Goal: Task Accomplishment & Management: Manage account settings

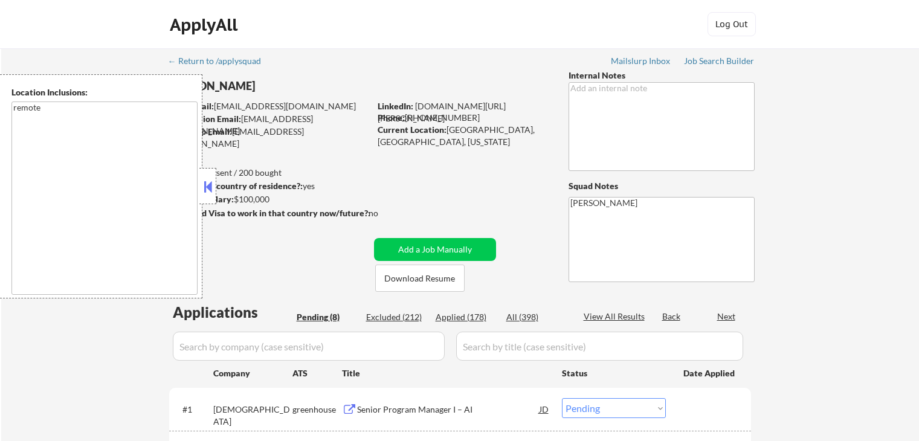
select select ""pending""
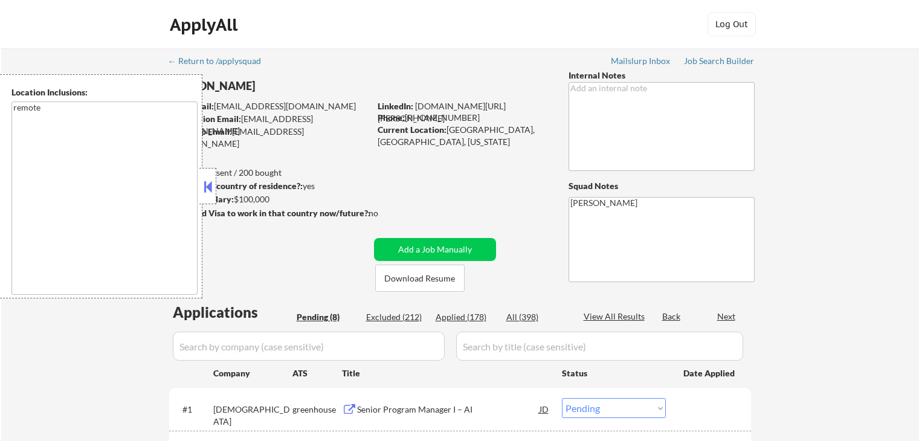
select select ""pending""
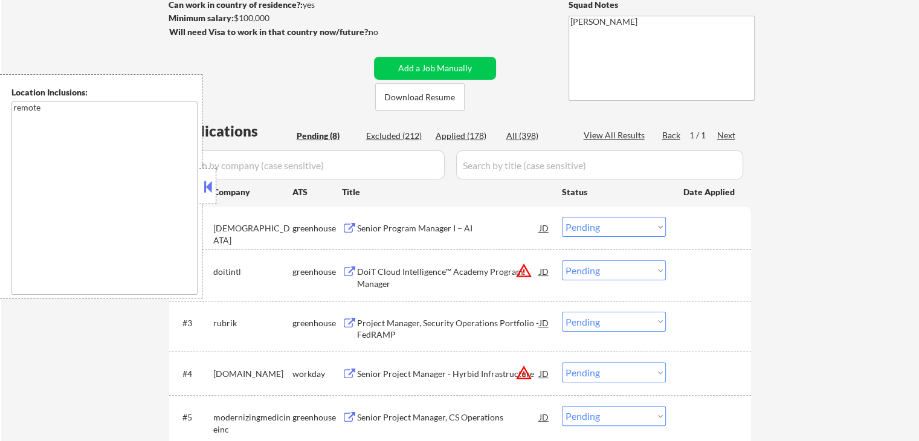
scroll to position [302, 0]
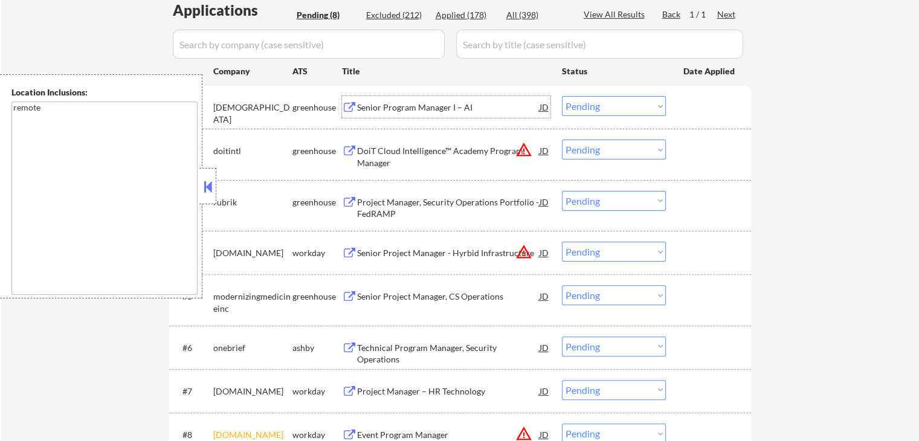
click at [380, 108] on div "Senior Program Manager I – AI" at bounding box center [448, 108] width 183 height 12
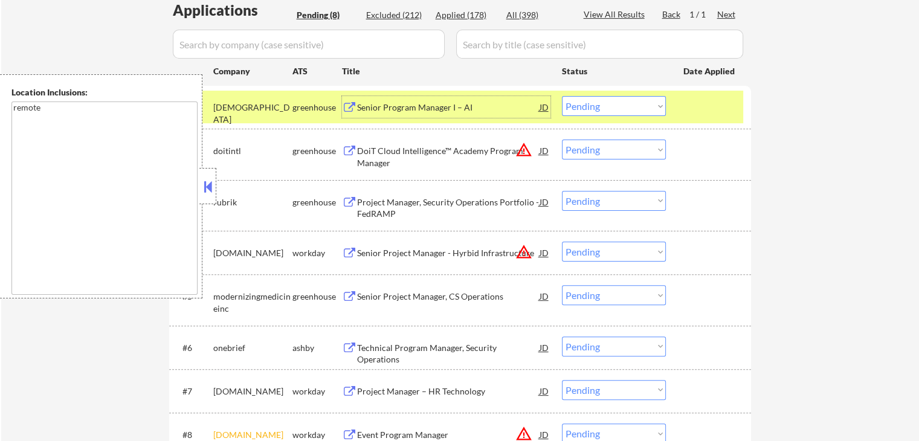
click at [379, 151] on div "DoiT Cloud Intelligence™ Academy Program Manager" at bounding box center [448, 157] width 183 height 24
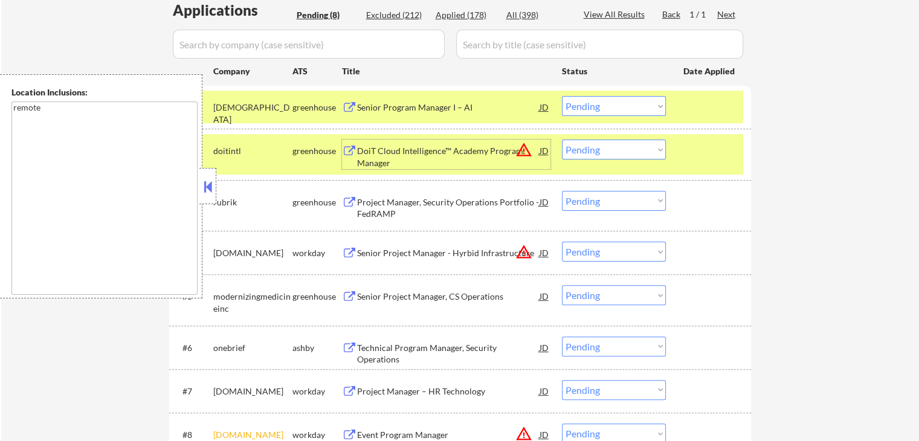
click at [390, 205] on div "Project Manager, Security Operations Portfolio - FedRAMP" at bounding box center [448, 208] width 183 height 24
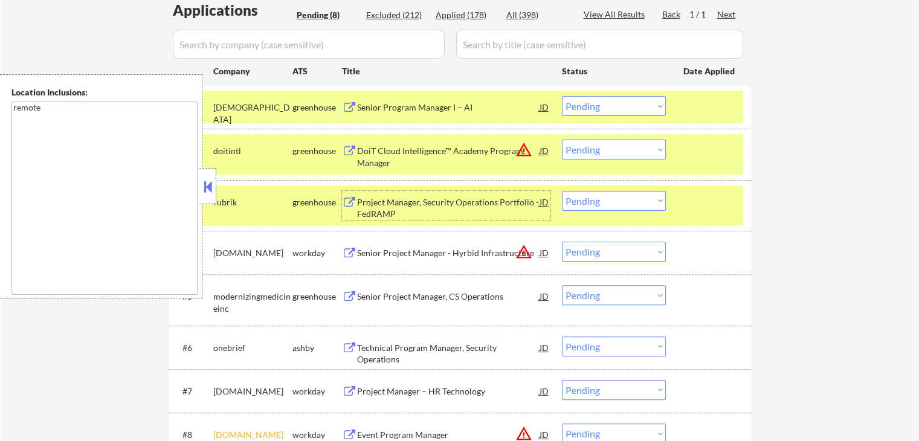
click at [615, 203] on select "Choose an option... Pending Applied Excluded (Questions) Excluded (Expired) Exc…" at bounding box center [614, 201] width 104 height 20
click at [562, 191] on select "Choose an option... Pending Applied Excluded (Questions) Excluded (Expired) Exc…" at bounding box center [614, 201] width 104 height 20
select select ""pending""
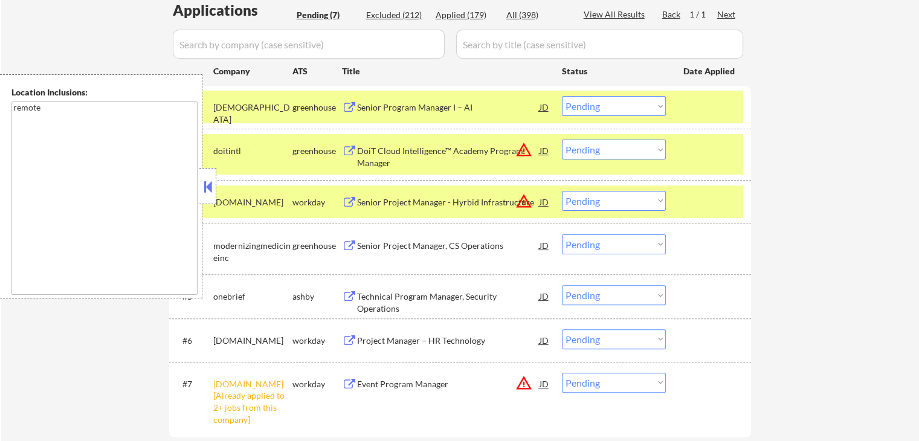
click at [634, 151] on select "Choose an option... Pending Applied Excluded (Questions) Excluded (Expired) Exc…" at bounding box center [614, 150] width 104 height 20
click at [562, 140] on select "Choose an option... Pending Applied Excluded (Questions) Excluded (Expired) Exc…" at bounding box center [614, 150] width 104 height 20
select select ""pending""
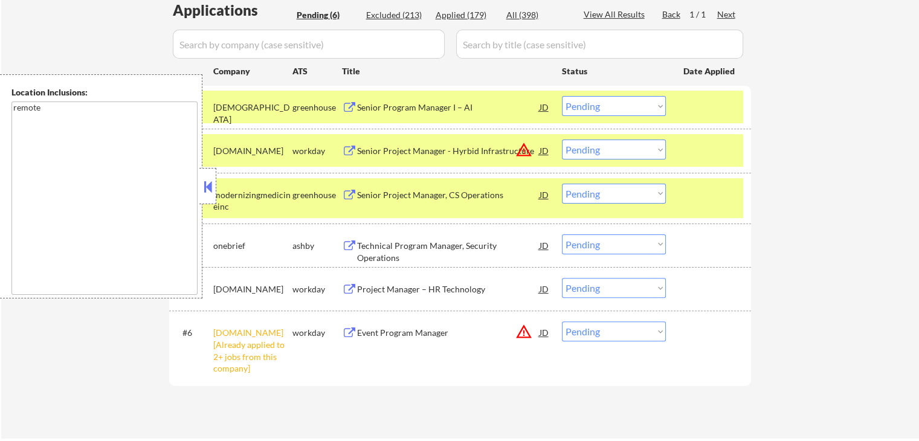
click at [597, 108] on select "Choose an option... Pending Applied Excluded (Questions) Excluded (Expired) Exc…" at bounding box center [614, 106] width 104 height 20
click at [562, 96] on select "Choose an option... Pending Applied Excluded (Questions) Excluded (Expired) Exc…" at bounding box center [614, 106] width 104 height 20
select select ""pending""
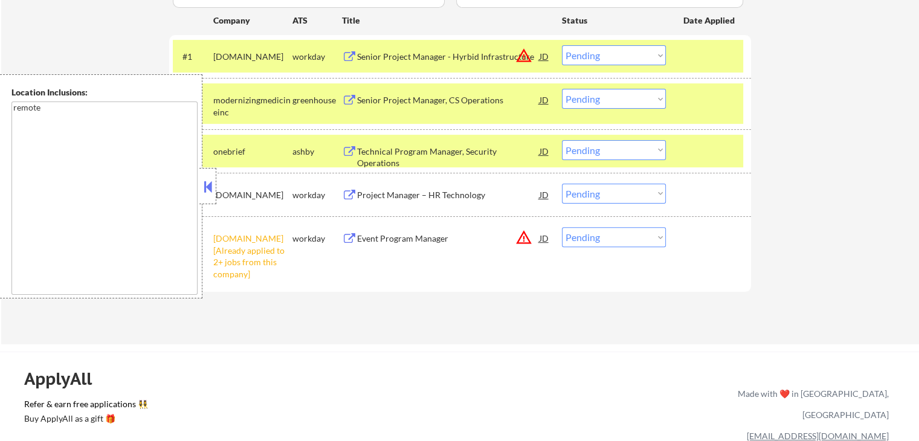
scroll to position [423, 0]
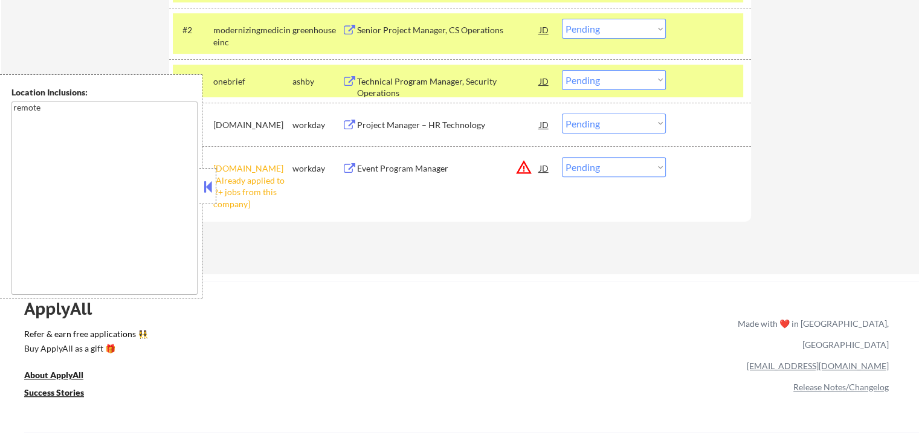
drag, startPoint x: 606, startPoint y: 162, endPoint x: 608, endPoint y: 172, distance: 10.4
click at [606, 163] on select "Choose an option... Pending Applied Excluded (Questions) Excluded (Expired) Exc…" at bounding box center [614, 167] width 104 height 20
select select ""excluded__other_""
click at [562, 157] on select "Choose an option... Pending Applied Excluded (Questions) Excluded (Expired) Exc…" at bounding box center [614, 167] width 104 height 20
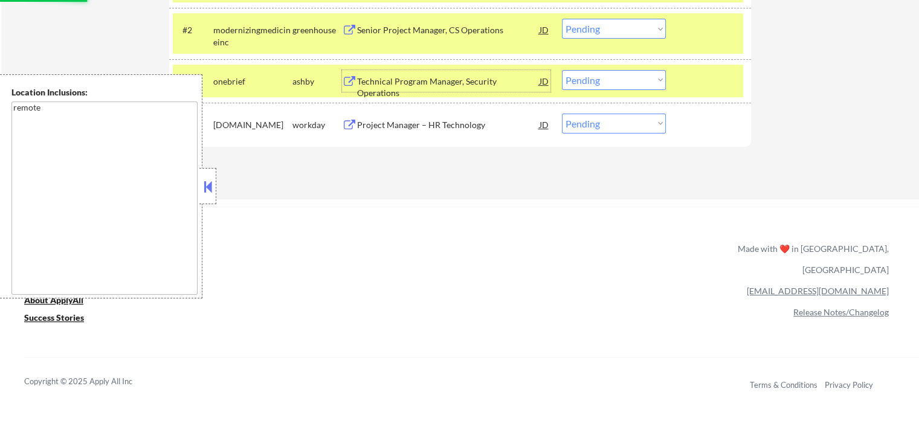
click at [390, 76] on div "Technical Program Manager, Security Operations" at bounding box center [448, 88] width 183 height 24
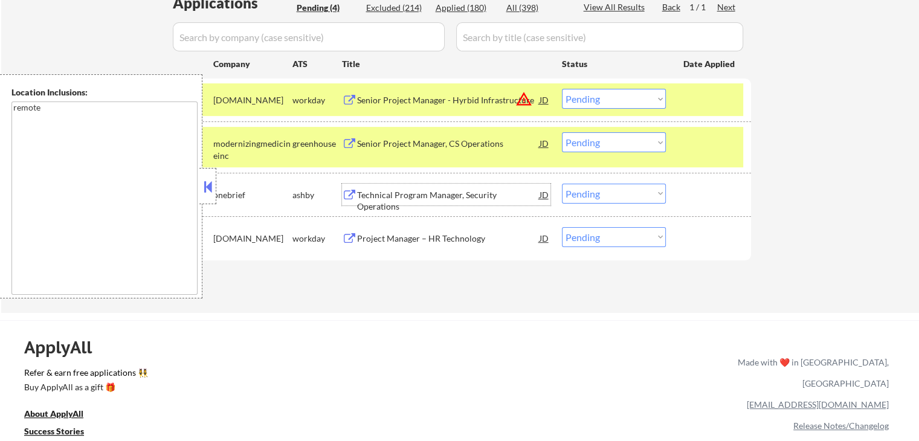
scroll to position [302, 0]
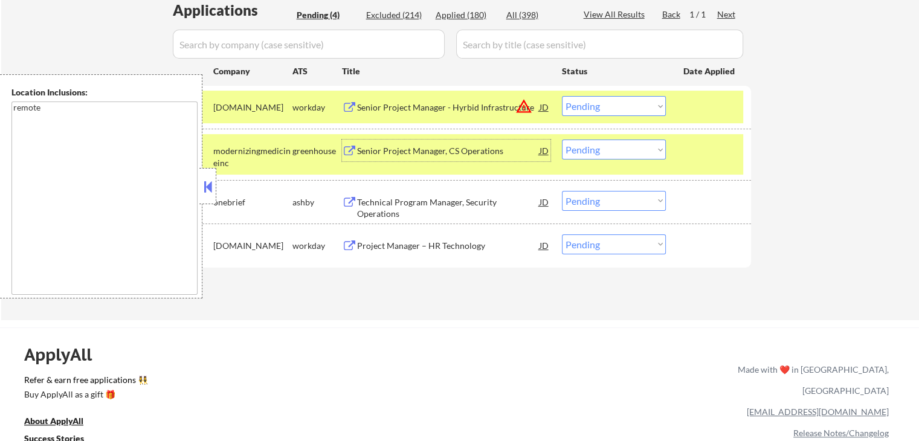
click at [368, 151] on div "Senior Project Manager, CS Operations" at bounding box center [448, 151] width 183 height 12
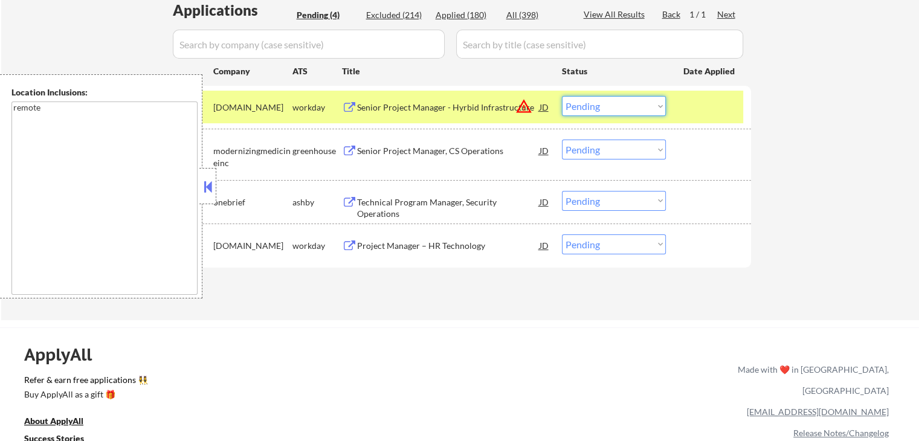
click at [584, 108] on select "Choose an option... Pending Applied Excluded (Questions) Excluded (Expired) Exc…" at bounding box center [614, 106] width 104 height 20
click at [562, 96] on select "Choose an option... Pending Applied Excluded (Questions) Excluded (Expired) Exc…" at bounding box center [614, 106] width 104 height 20
select select ""pending""
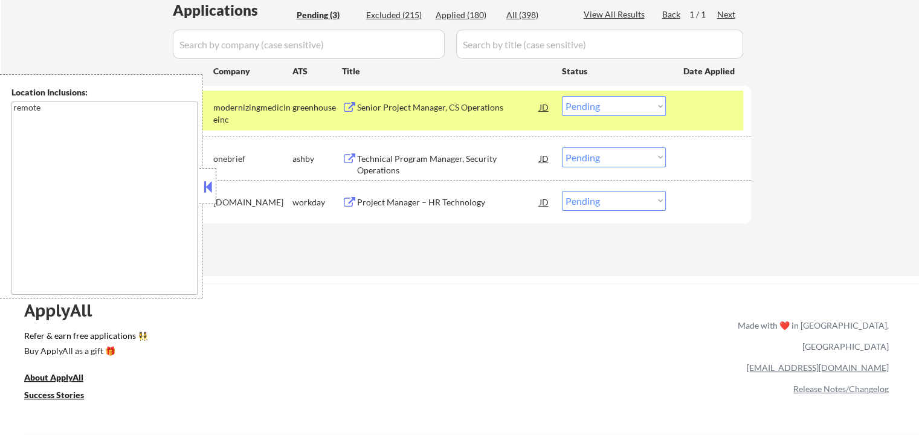
drag, startPoint x: 600, startPoint y: 159, endPoint x: 604, endPoint y: 165, distance: 7.4
click at [601, 160] on select "Choose an option... Pending Applied Excluded (Questions) Excluded (Expired) Exc…" at bounding box center [614, 157] width 104 height 20
click at [562, 147] on select "Choose an option... Pending Applied Excluded (Questions) Excluded (Expired) Exc…" at bounding box center [614, 157] width 104 height 20
select select ""pending""
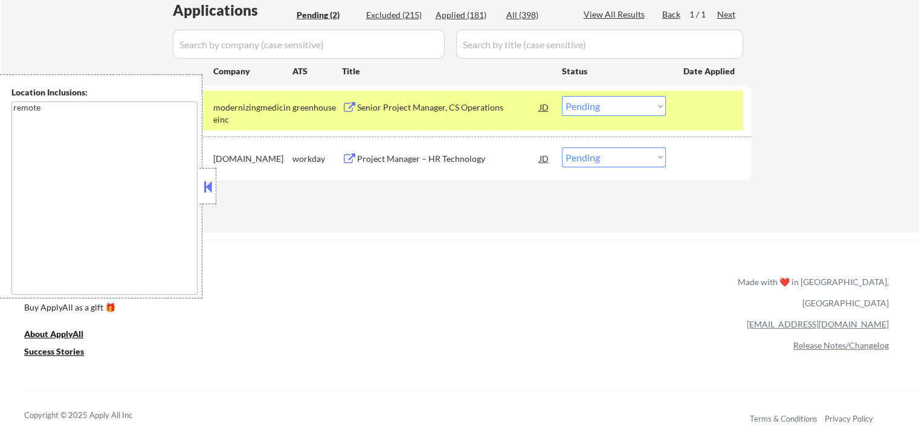
drag, startPoint x: 619, startPoint y: 103, endPoint x: 619, endPoint y: 113, distance: 9.7
click at [619, 103] on select "Choose an option... Pending Applied Excluded (Questions) Excluded (Expired) Exc…" at bounding box center [614, 106] width 104 height 20
click at [562, 96] on select "Choose an option... Pending Applied Excluded (Questions) Excluded (Expired) Exc…" at bounding box center [614, 106] width 104 height 20
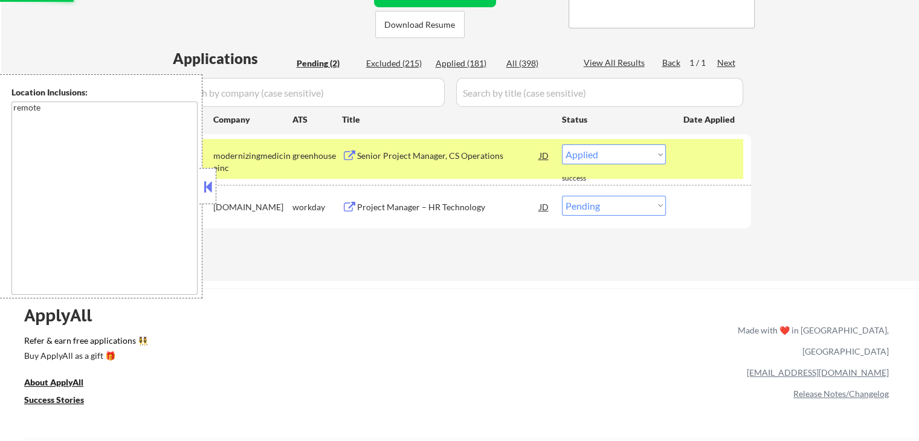
scroll to position [181, 0]
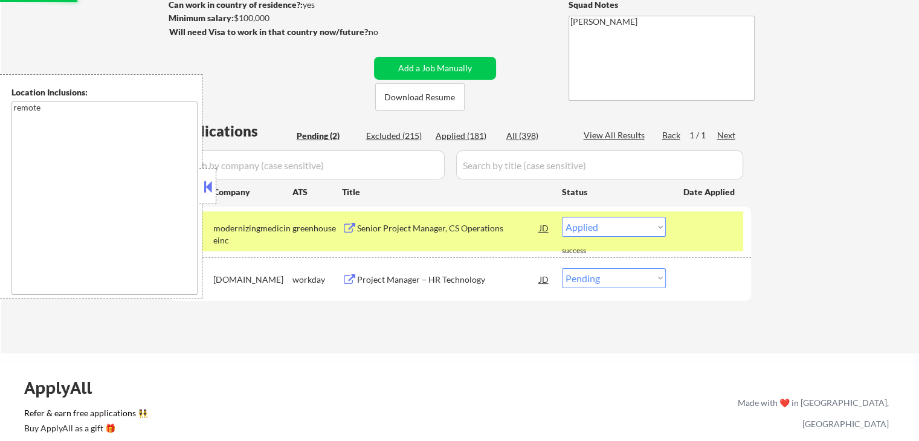
select select ""pending""
